Goal: Transaction & Acquisition: Purchase product/service

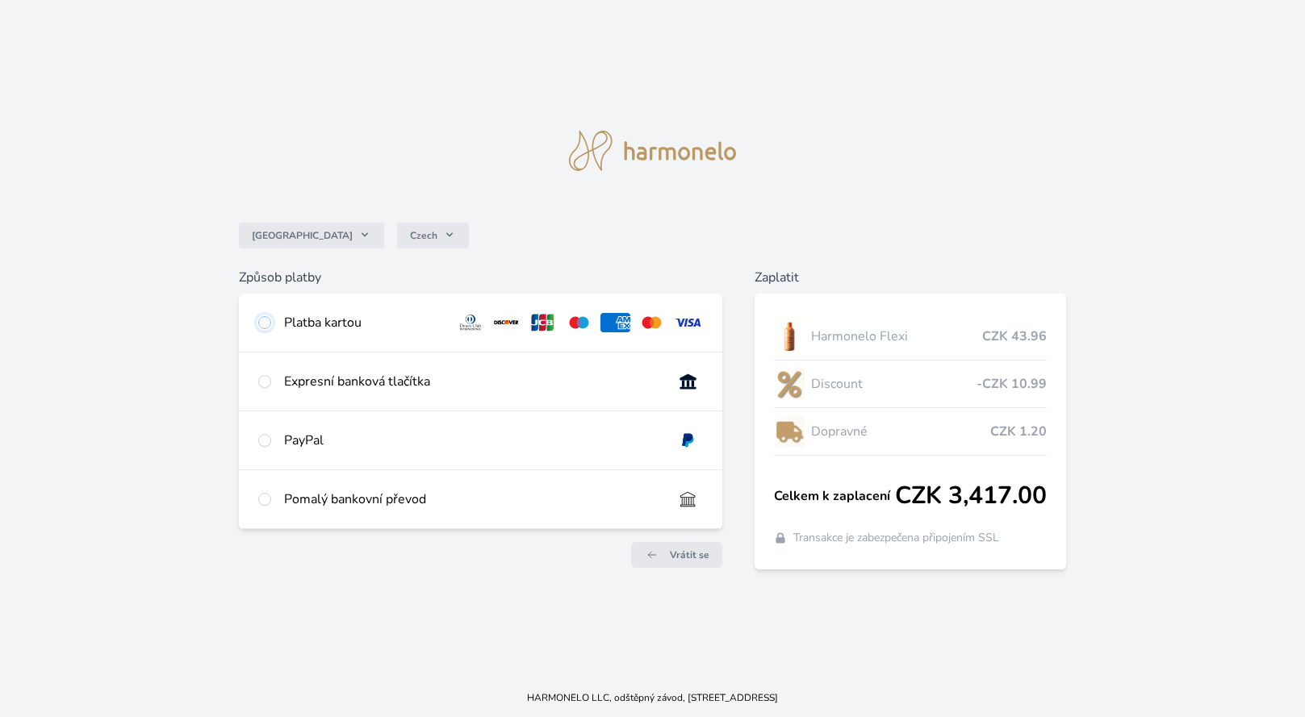
click at [259, 319] on input "radio" at bounding box center [264, 322] width 13 height 13
radio input "true"
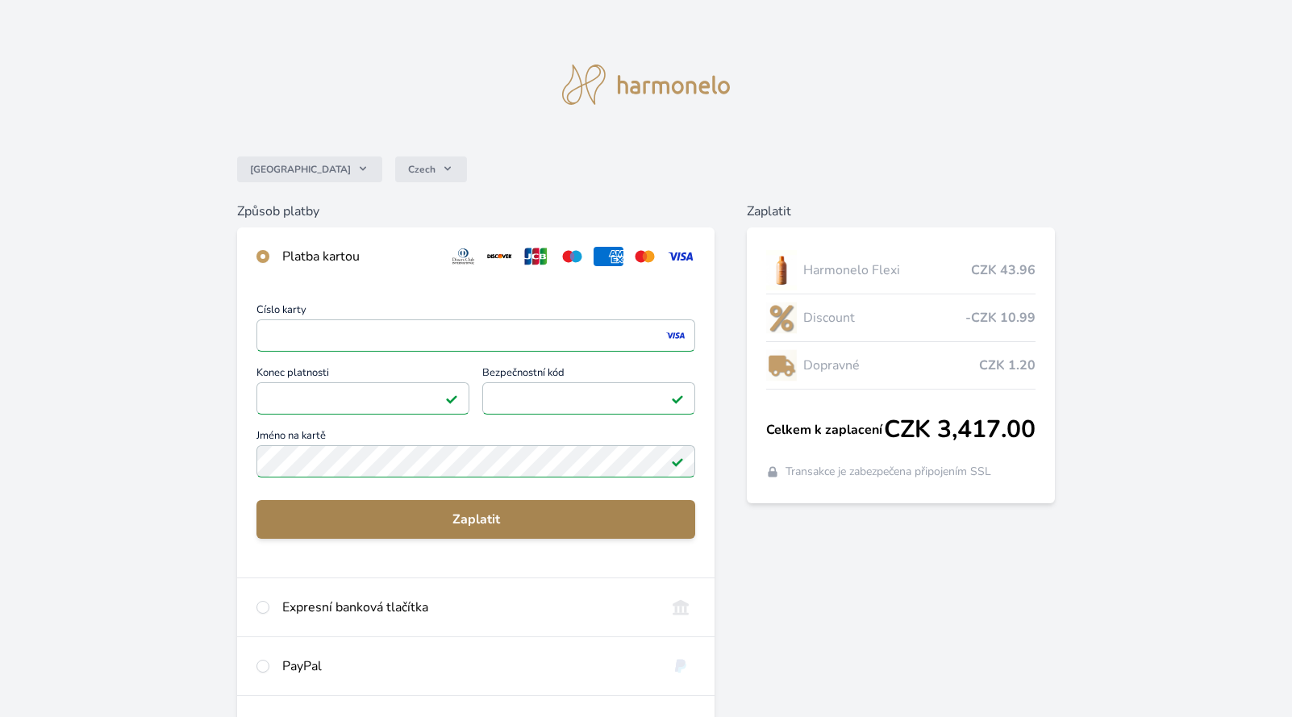
click at [482, 517] on span "Zaplatit" at bounding box center [476, 519] width 414 height 19
